Goal: Transaction & Acquisition: Purchase product/service

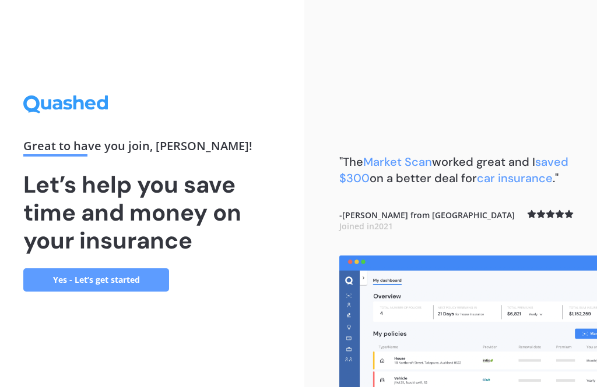
scroll to position [37, 0]
click at [143, 269] on link "Yes - Let’s get started" at bounding box center [96, 280] width 146 height 23
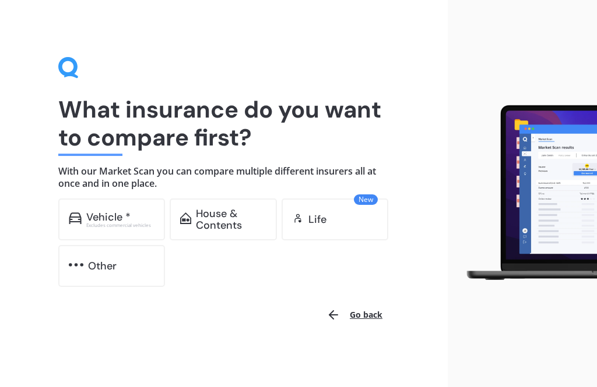
scroll to position [1, 0]
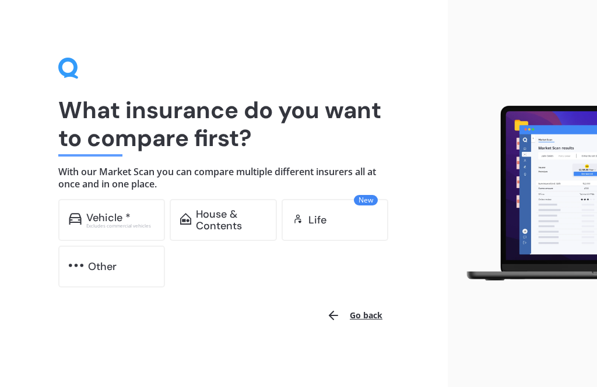
click at [125, 224] on div "Excludes commercial vehicles" at bounding box center [120, 226] width 69 height 5
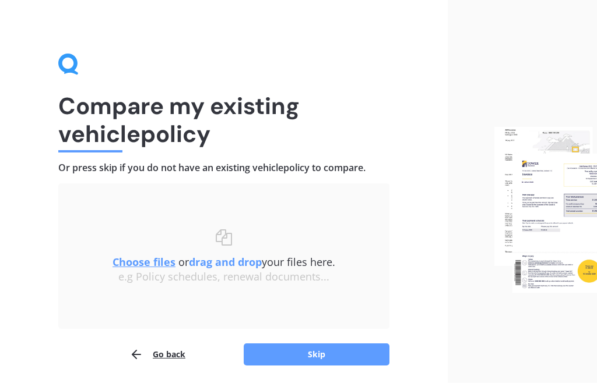
scroll to position [4, 0]
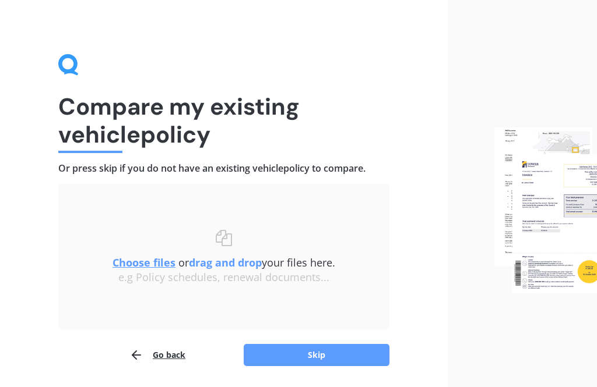
click at [327, 358] on button "Skip" at bounding box center [317, 355] width 146 height 22
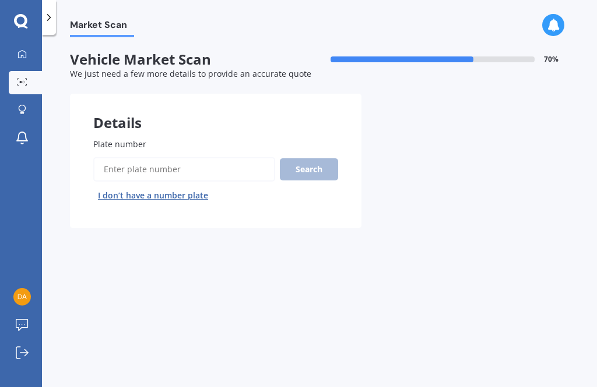
click at [176, 170] on input "Plate number" at bounding box center [184, 169] width 182 height 24
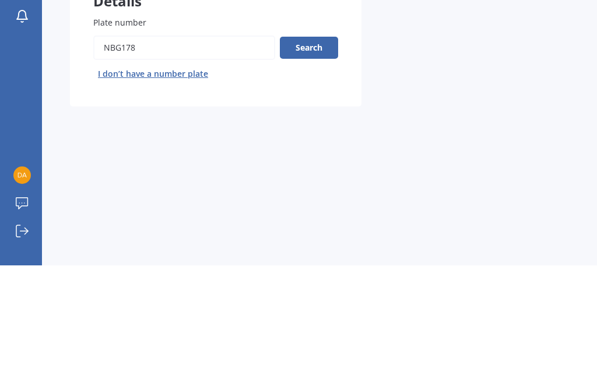
type input "Nbg178"
click at [308, 158] on button "Search" at bounding box center [309, 169] width 58 height 22
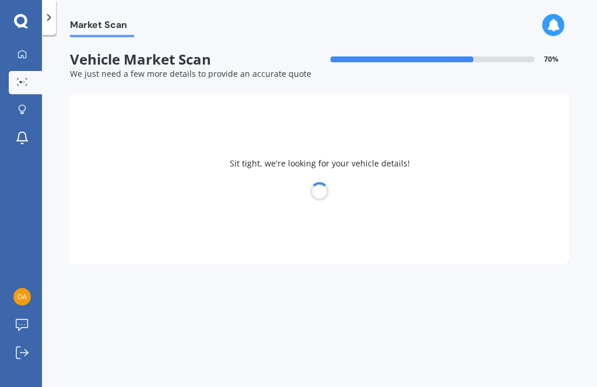
select select "MAZDA"
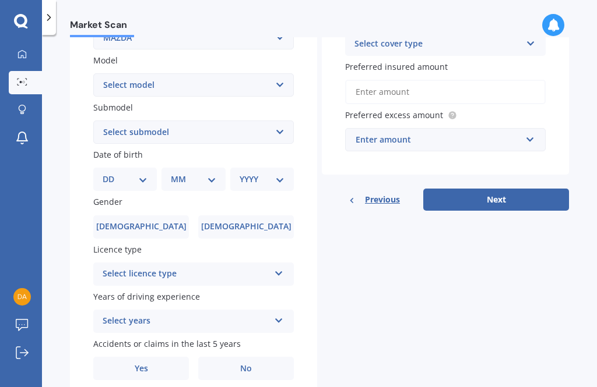
scroll to position [251, 0]
click at [150, 223] on span "Male" at bounding box center [141, 228] width 90 height 10
click at [0, 0] on input "Male" at bounding box center [0, 0] width 0 height 0
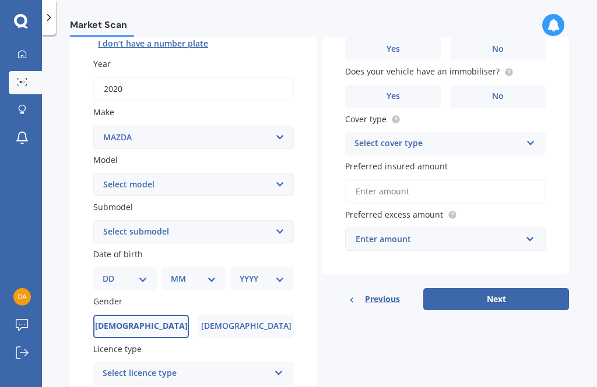
scroll to position [170, 0]
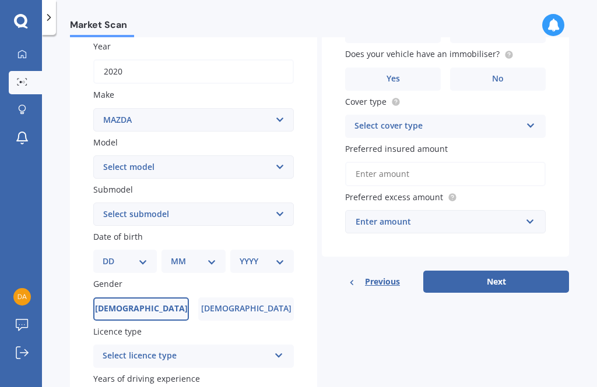
click at [143, 260] on select "DD 01 02 03 04 05 06 07 08 09 10 11 12 13 14 15 16 17 18 19 20 21 22 23 24 25 2…" at bounding box center [125, 261] width 45 height 13
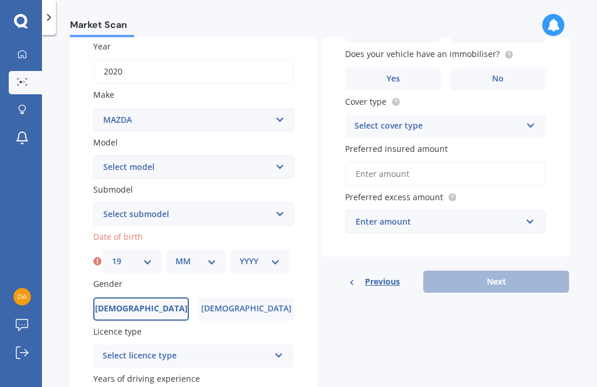
click at [147, 259] on select "DD 01 02 03 04 05 06 07 08 09 10 11 12 13 14 15 16 17 18 19 20 21 22 23 24 25 2…" at bounding box center [132, 261] width 40 height 13
select select "18"
click at [214, 255] on select "MM 01 02 03 04 05 06 07 08 09 10 11 12" at bounding box center [195, 261] width 40 height 13
select select "02"
click at [278, 255] on select "YYYY 2025 2024 2023 2022 2021 2020 2019 2018 2017 2016 2015 2014 2013 2012 2011…" at bounding box center [259, 261] width 40 height 13
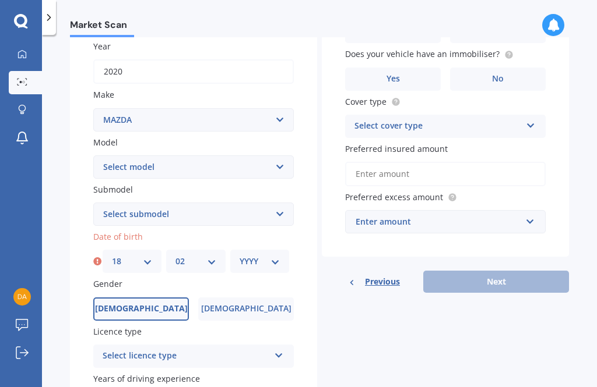
select select "1963"
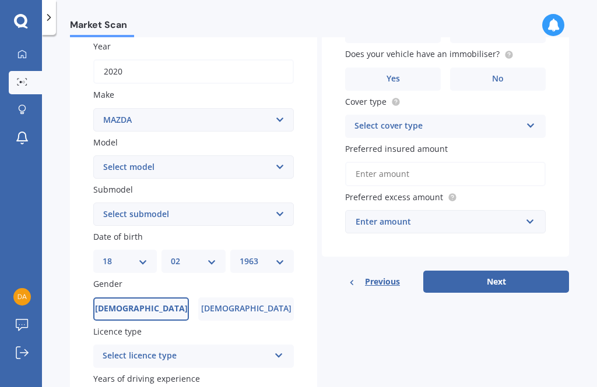
click at [238, 306] on span "Female" at bounding box center [246, 309] width 90 height 10
click at [0, 0] on input "Female" at bounding box center [0, 0] width 0 height 0
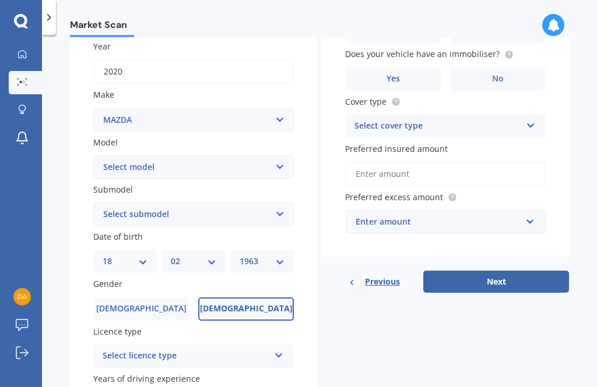
click at [281, 350] on icon at bounding box center [279, 354] width 10 height 8
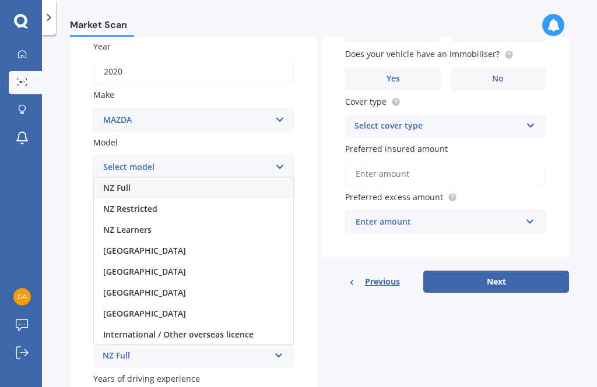
click at [171, 184] on div "NZ Full" at bounding box center [193, 188] width 199 height 21
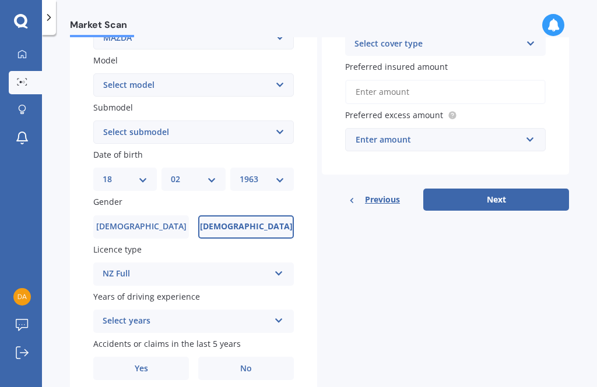
scroll to position [251, 0]
click at [282, 315] on icon at bounding box center [279, 319] width 10 height 8
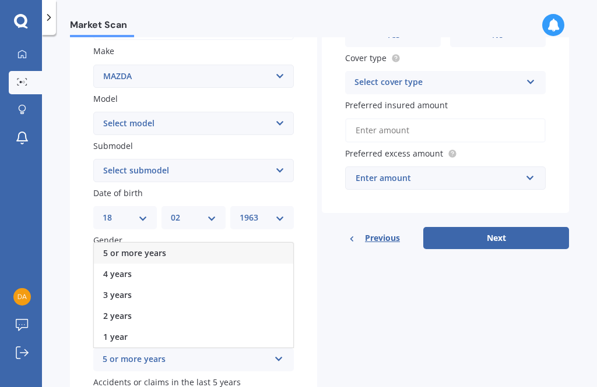
scroll to position [214, 0]
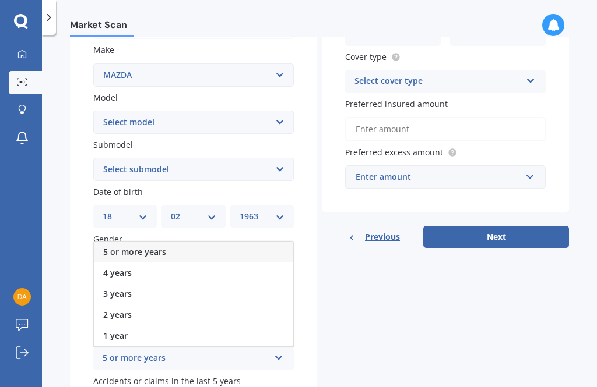
click at [213, 244] on div "5 or more years" at bounding box center [193, 252] width 199 height 21
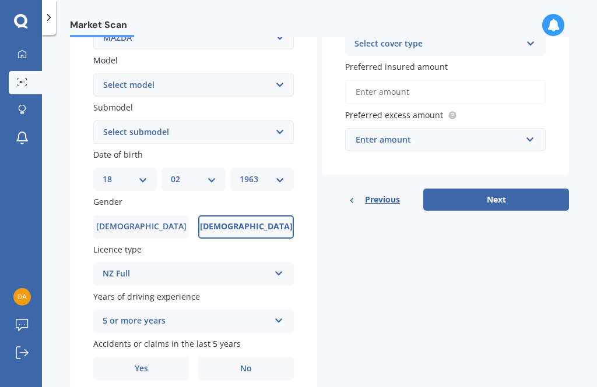
scroll to position [251, 0]
click at [251, 365] on span "No" at bounding box center [246, 370] width 12 height 10
click at [0, 0] on input "No" at bounding box center [0, 0] width 0 height 0
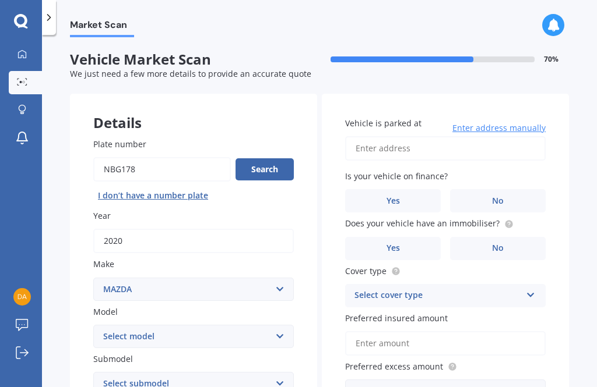
scroll to position [0, 0]
click at [401, 154] on input "Vehicle is parked at" at bounding box center [445, 148] width 200 height 24
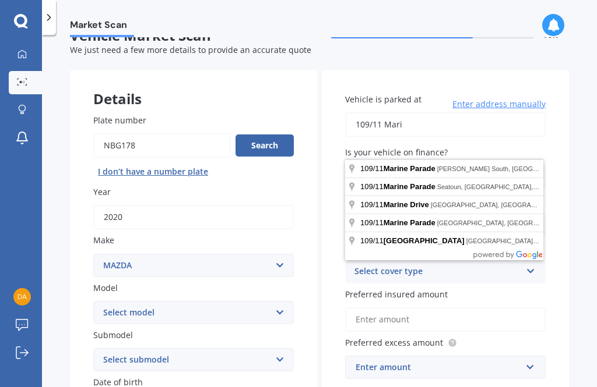
scroll to position [26, 0]
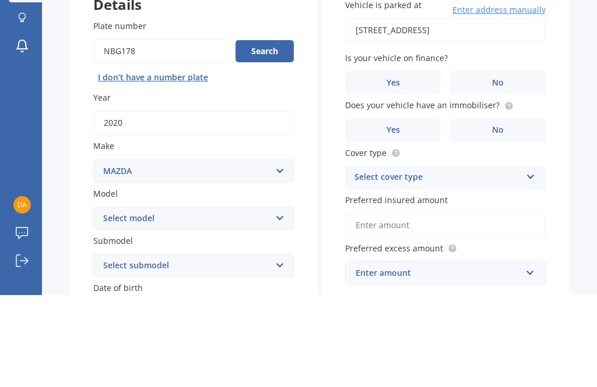
type input "109/11 Marina Road, Tutukaka 0173"
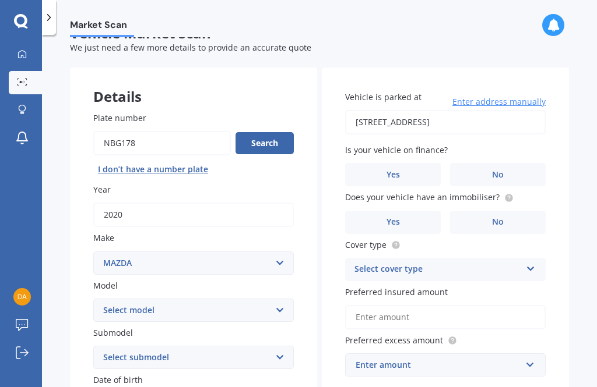
click at [502, 171] on span "No" at bounding box center [498, 175] width 12 height 10
click at [0, 0] on input "No" at bounding box center [0, 0] width 0 height 0
click at [502, 224] on span "No" at bounding box center [498, 222] width 12 height 10
click at [0, 0] on input "No" at bounding box center [0, 0] width 0 height 0
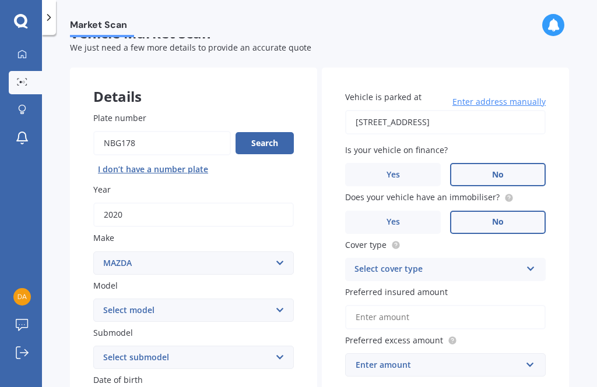
click at [523, 265] on div "Select cover type Comprehensive Third Party, Fire & Theft Third Party" at bounding box center [445, 269] width 200 height 23
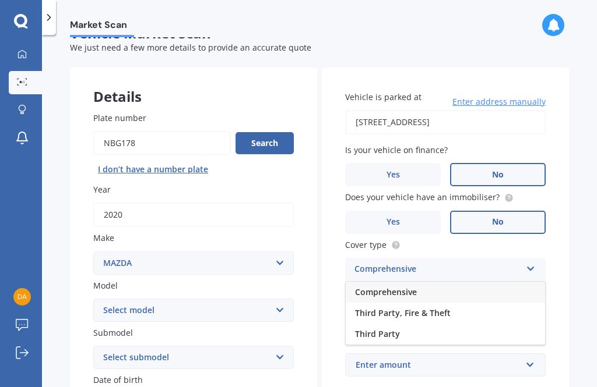
click at [430, 290] on div "Comprehensive" at bounding box center [444, 292] width 199 height 21
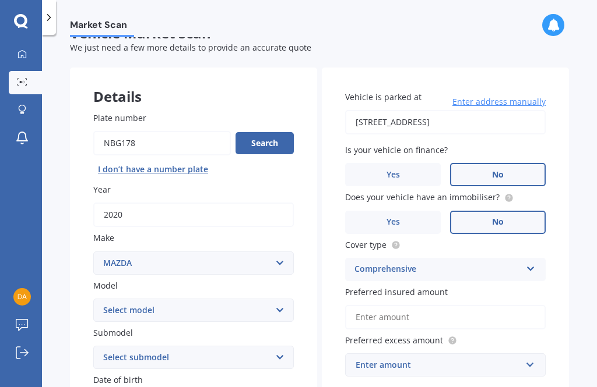
click at [456, 312] on input "Preferred insured amount" at bounding box center [445, 317] width 200 height 24
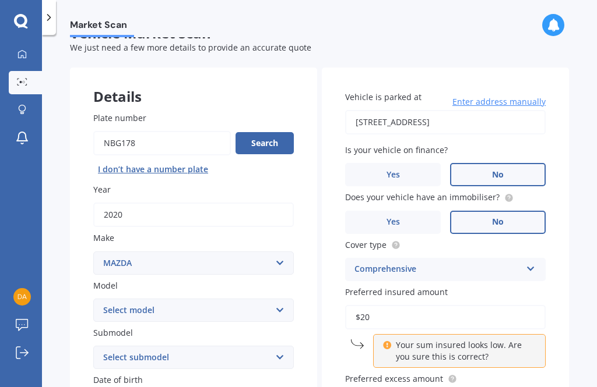
scroll to position [18, 0]
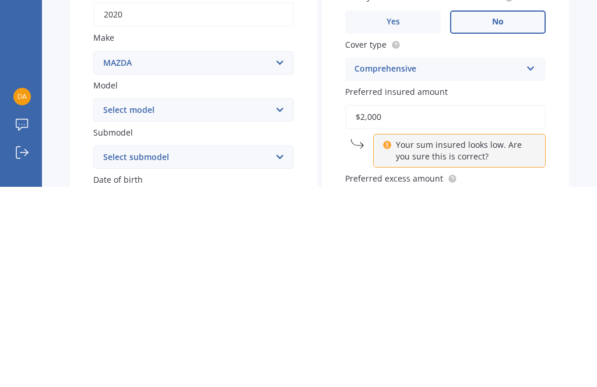
type input "$20,000"
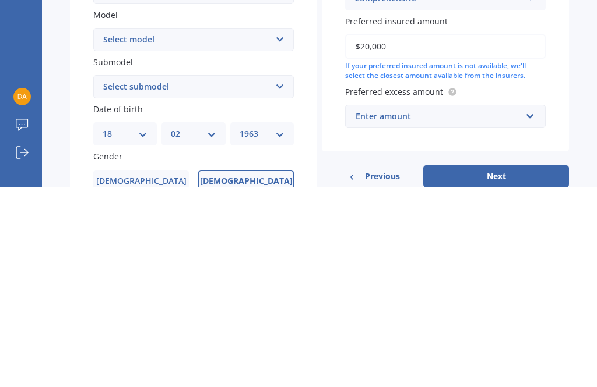
scroll to position [113, 0]
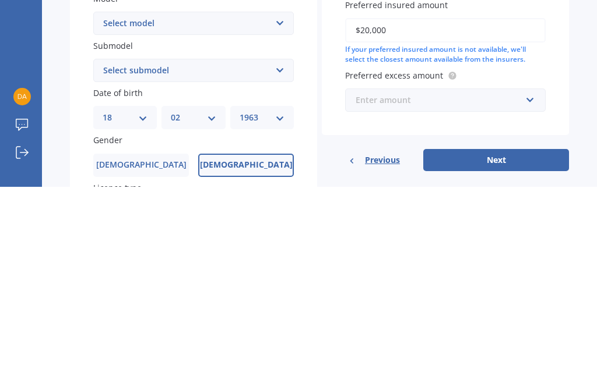
click at [534, 290] on input "text" at bounding box center [441, 301] width 190 height 22
type input "200"
click at [503, 350] on button "Next" at bounding box center [496, 361] width 146 height 22
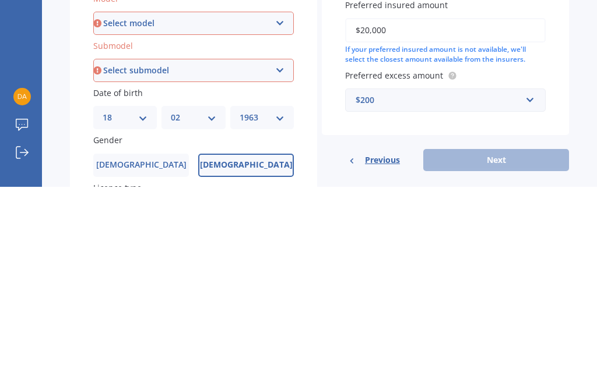
scroll to position [0, 0]
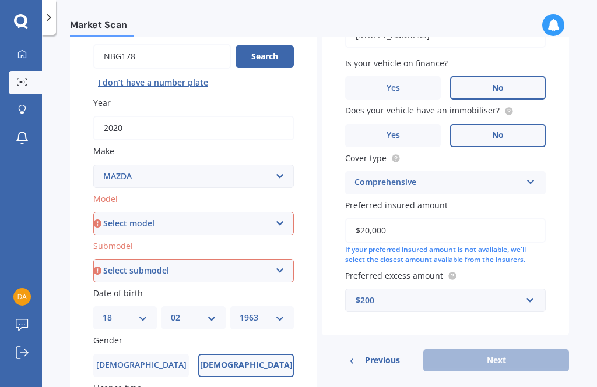
click at [280, 217] on select "Select model 121 2 3 323 323 / Familia 6 626 929 Atenza Autozam Axela AZ3 B2000…" at bounding box center [193, 223] width 200 height 23
select select "2"
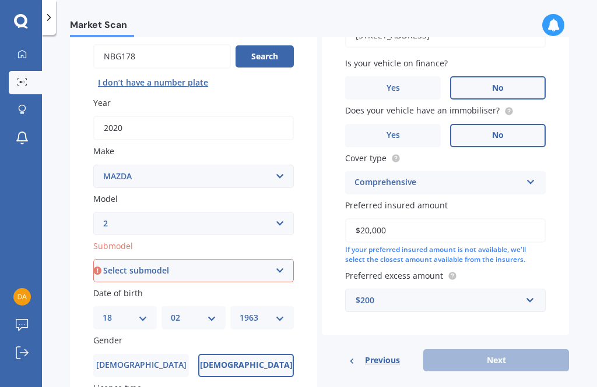
click at [272, 268] on select "Select submodel (All) GLX GSX Limited" at bounding box center [193, 270] width 200 height 23
click at [282, 217] on select "Select model 121 2 3 323 323 / Familia 6 626 929 Atenza Autozam Axela AZ3 B2000…" at bounding box center [193, 223] width 200 height 23
click at [290, 271] on select "Select submodel (All) GLX GSX Limited" at bounding box center [193, 270] width 200 height 23
select select "(ALL)"
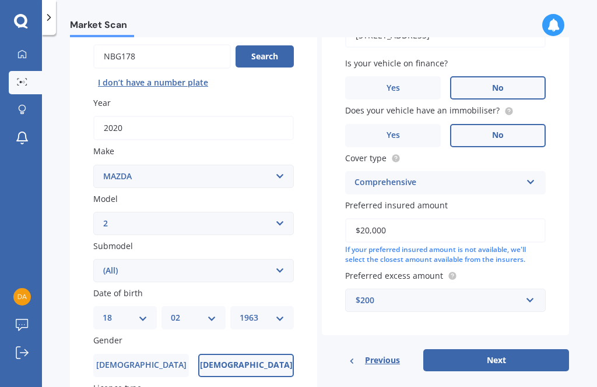
click at [500, 354] on button "Next" at bounding box center [496, 361] width 146 height 22
select select "18"
select select "02"
select select "1963"
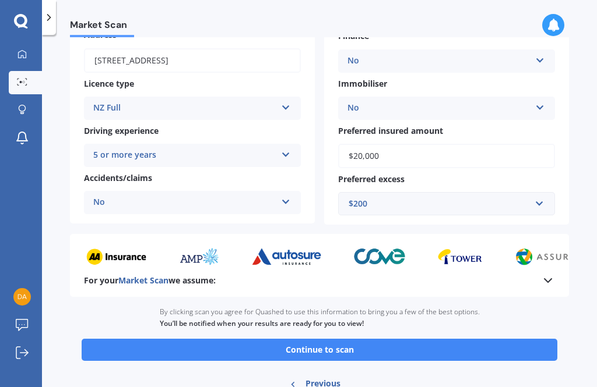
scroll to position [169, 0]
click at [344, 339] on button "Continue to scan" at bounding box center [319, 350] width 475 height 22
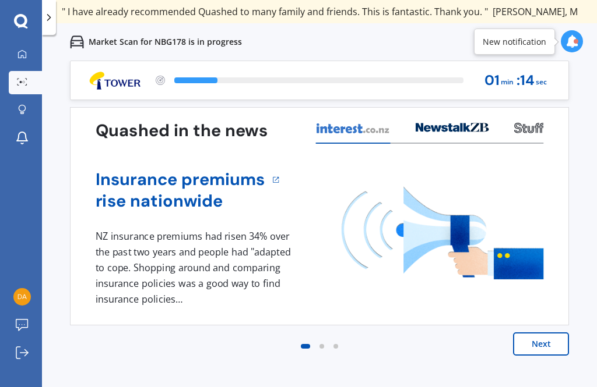
click at [543, 345] on button "Next" at bounding box center [541, 344] width 56 height 23
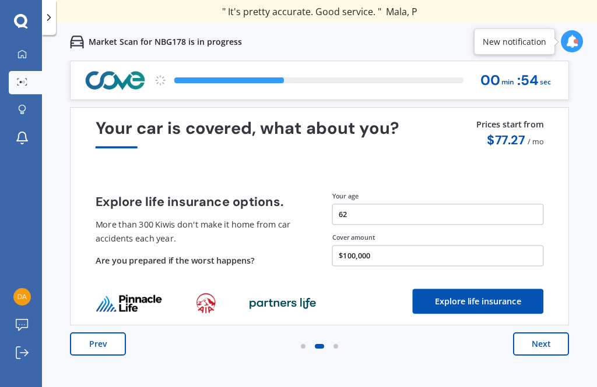
click at [542, 348] on button "Next" at bounding box center [541, 344] width 56 height 23
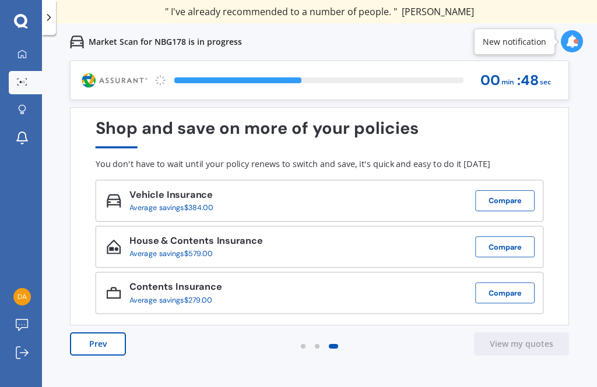
click at [515, 203] on button "Compare" at bounding box center [504, 201] width 59 height 21
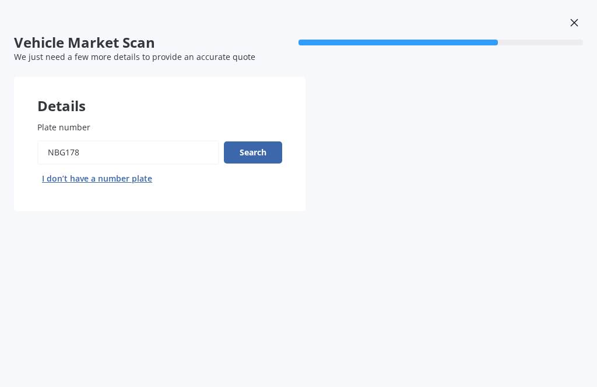
click at [253, 147] on button "Search" at bounding box center [253, 153] width 58 height 22
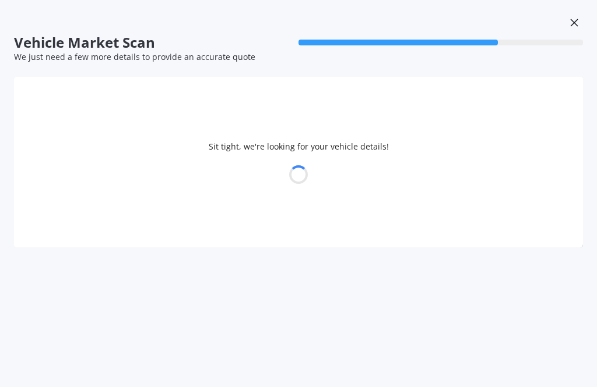
select select "MAZDA"
select select "18"
select select "02"
select select "1963"
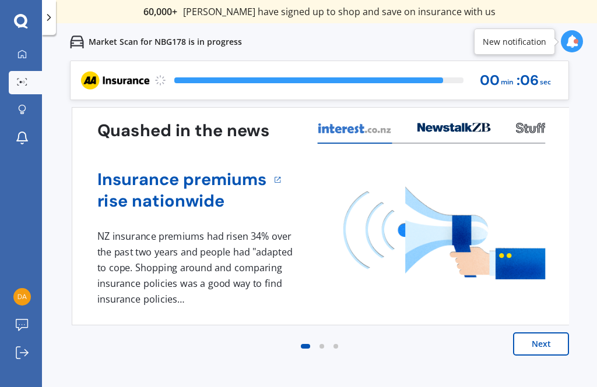
scroll to position [37, 0]
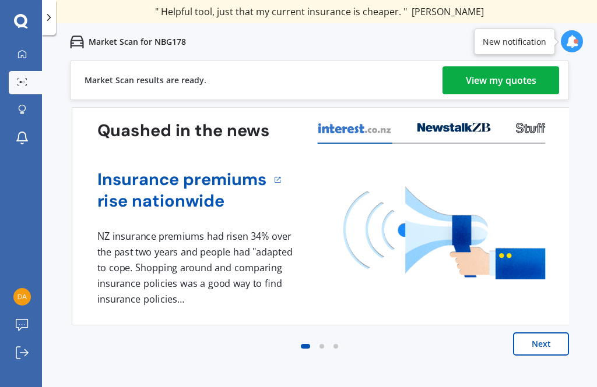
click at [549, 333] on button "Next" at bounding box center [541, 344] width 56 height 23
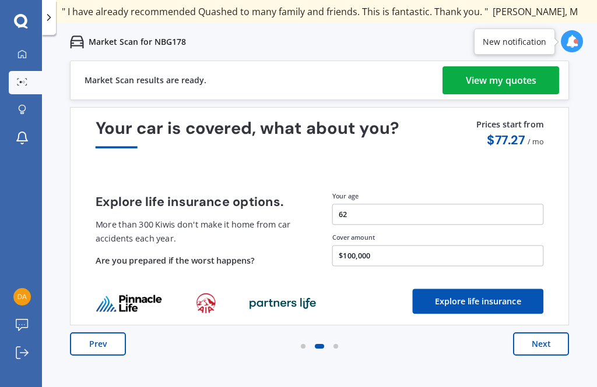
click at [548, 333] on button "Next" at bounding box center [541, 344] width 56 height 23
